Goal: Find specific page/section: Find specific page/section

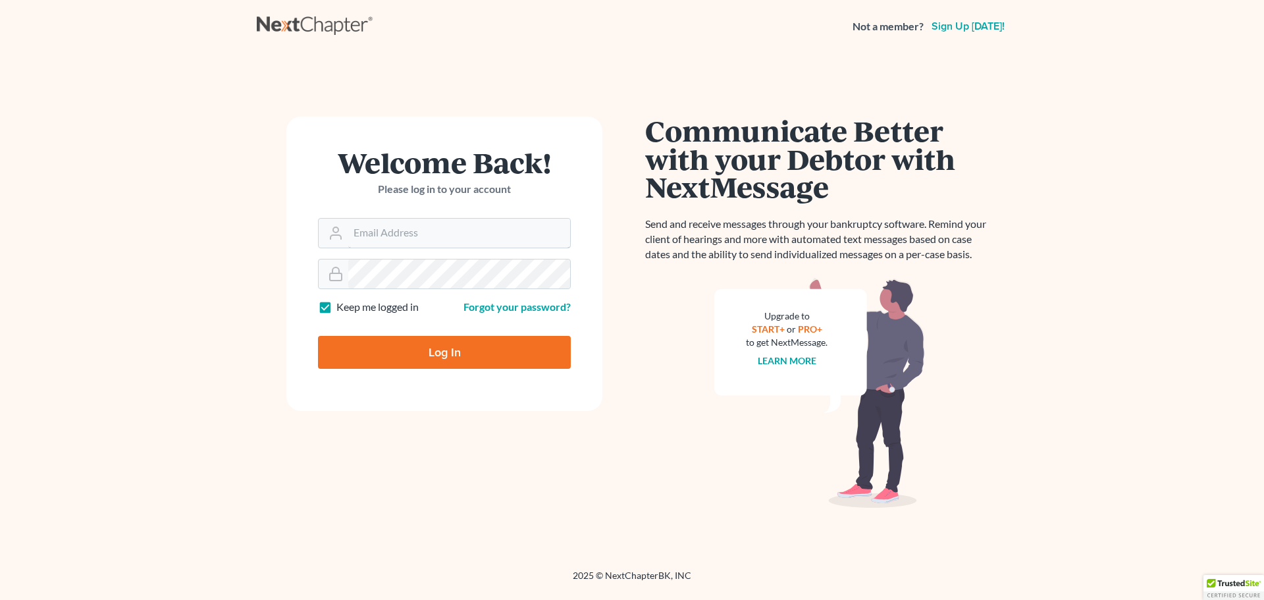
type input "[EMAIL_ADDRESS][DOMAIN_NAME]"
click at [390, 348] on input "Log In" at bounding box center [444, 352] width 253 height 33
type input "Thinking..."
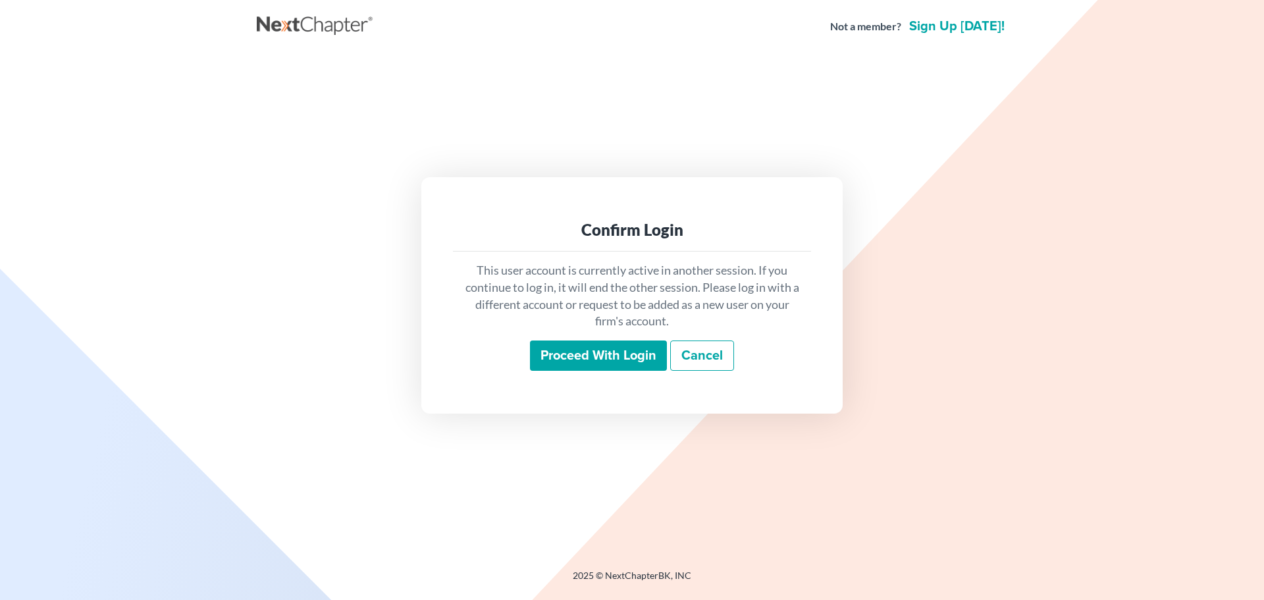
click at [565, 346] on input "Proceed with login" at bounding box center [598, 355] width 137 height 30
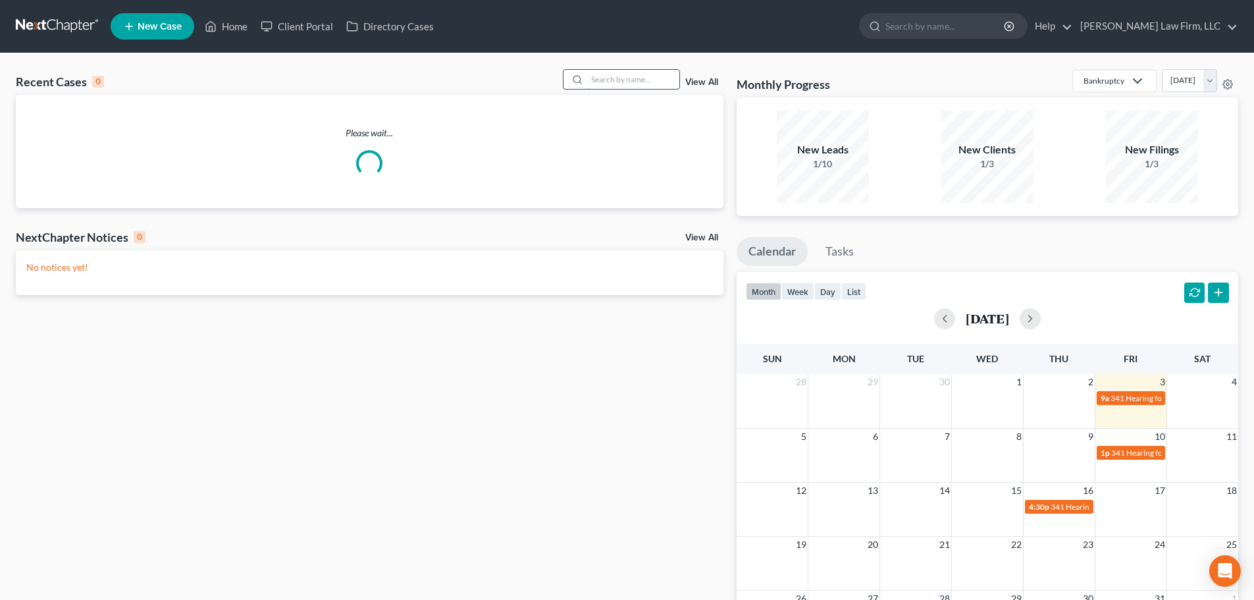
click at [595, 82] on input "search" at bounding box center [633, 79] width 92 height 19
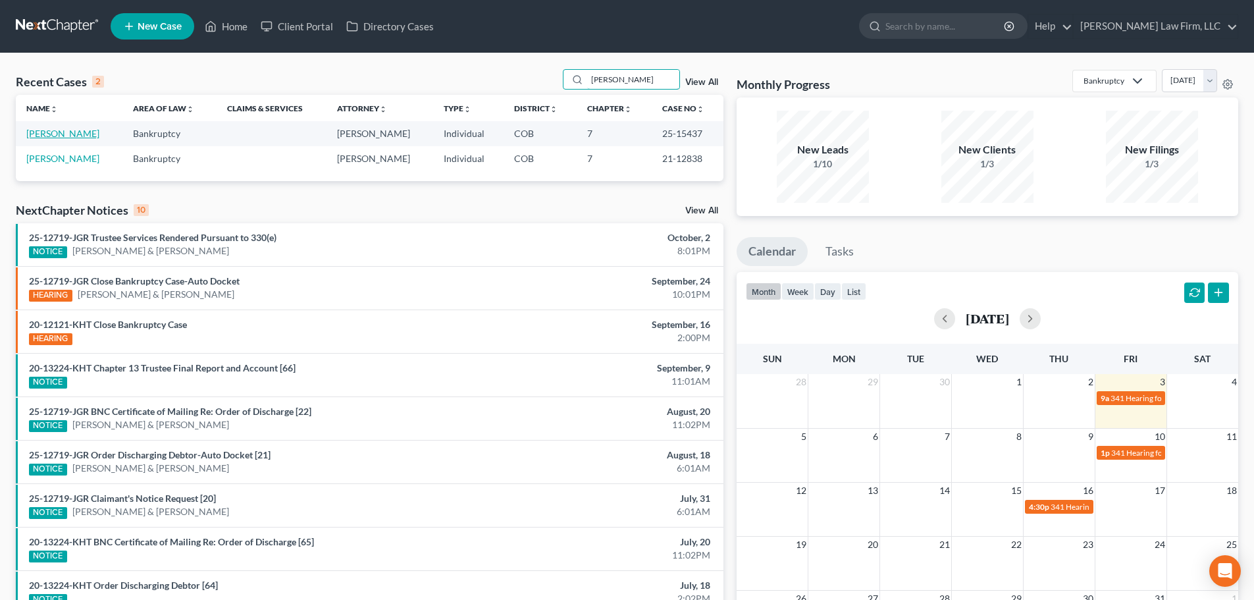
type input "[PERSON_NAME]"
click at [70, 130] on link "[PERSON_NAME]" at bounding box center [62, 133] width 73 height 11
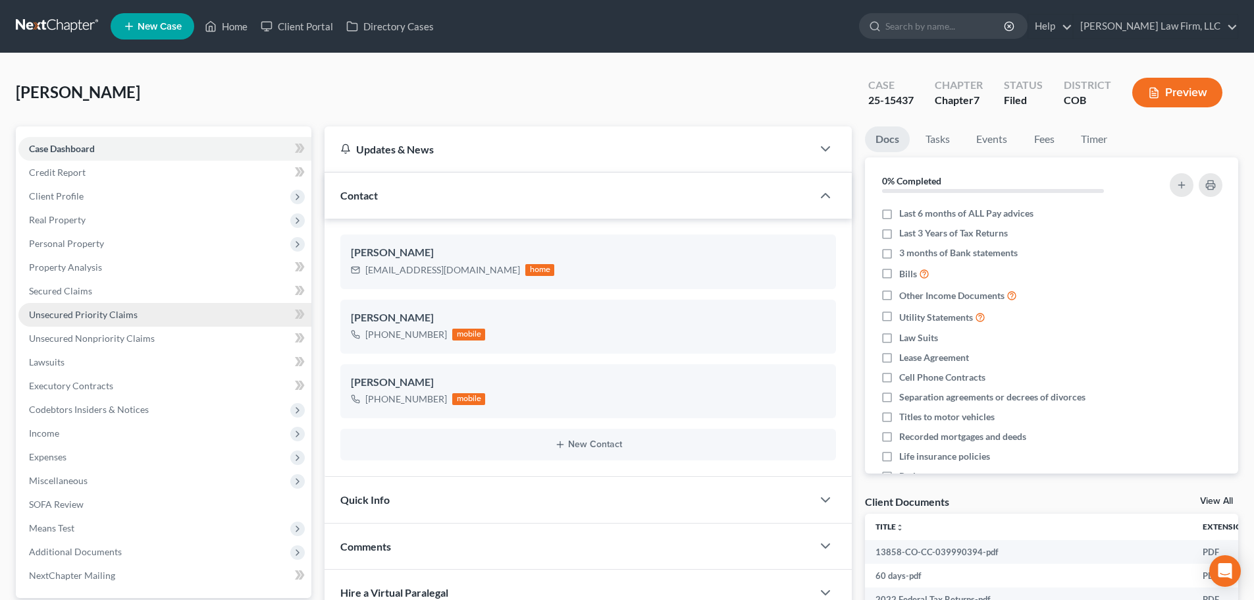
click at [95, 312] on span "Unsecured Priority Claims" at bounding box center [83, 314] width 109 height 11
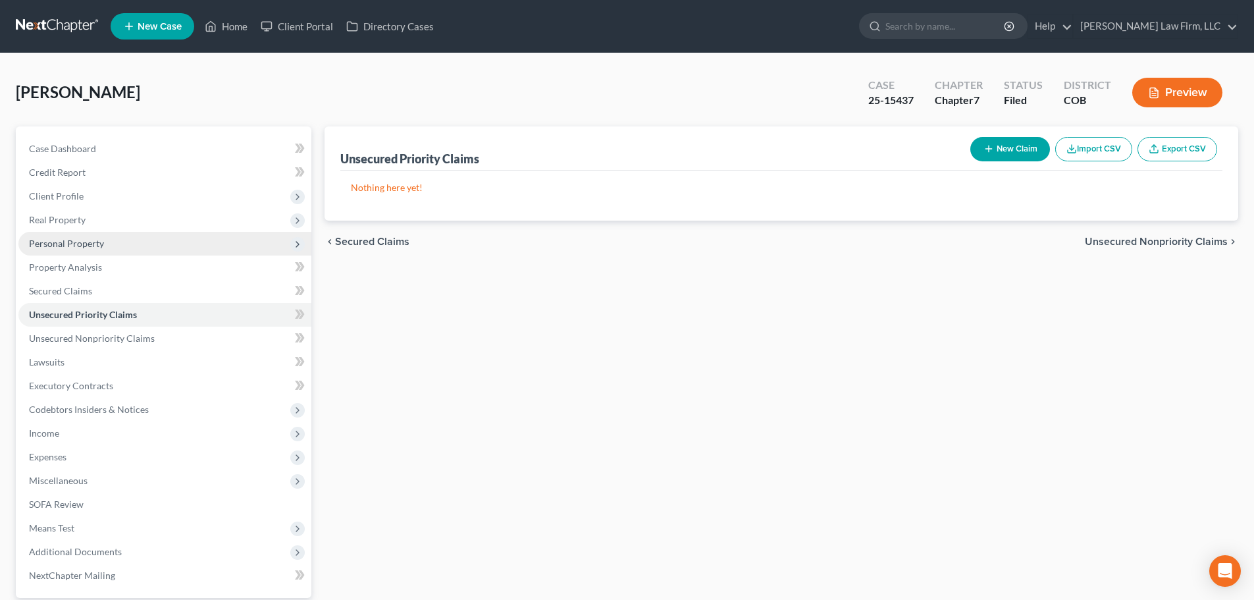
click at [100, 247] on span "Personal Property" at bounding box center [66, 243] width 75 height 11
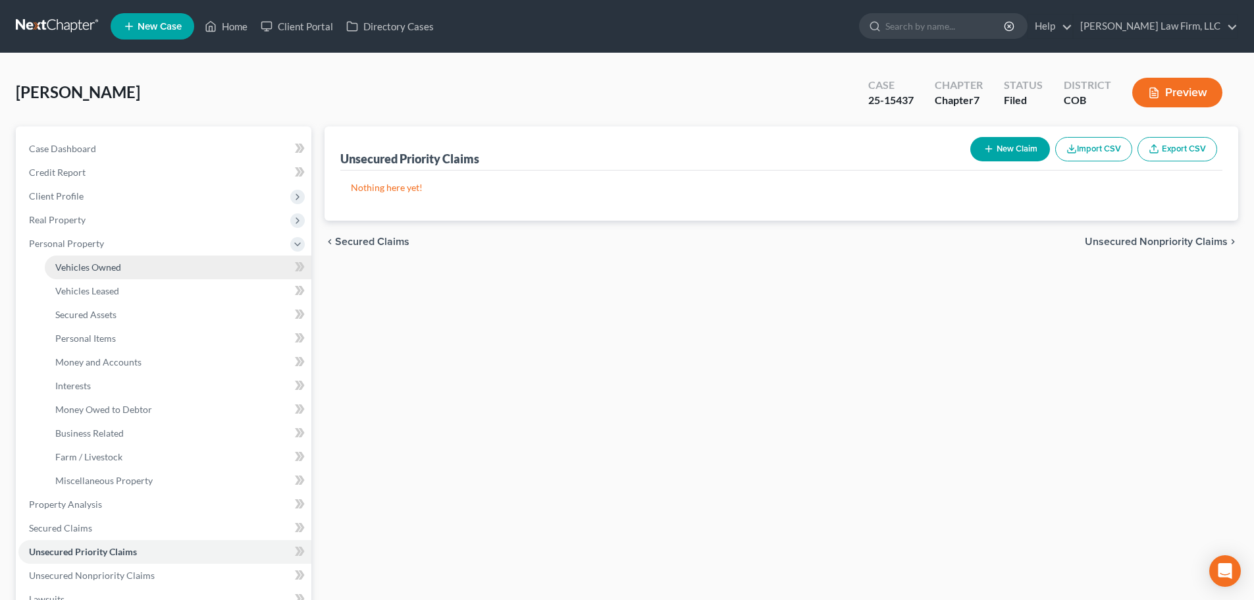
click at [88, 267] on span "Vehicles Owned" at bounding box center [88, 266] width 66 height 11
